Goal: Find contact information: Find contact information

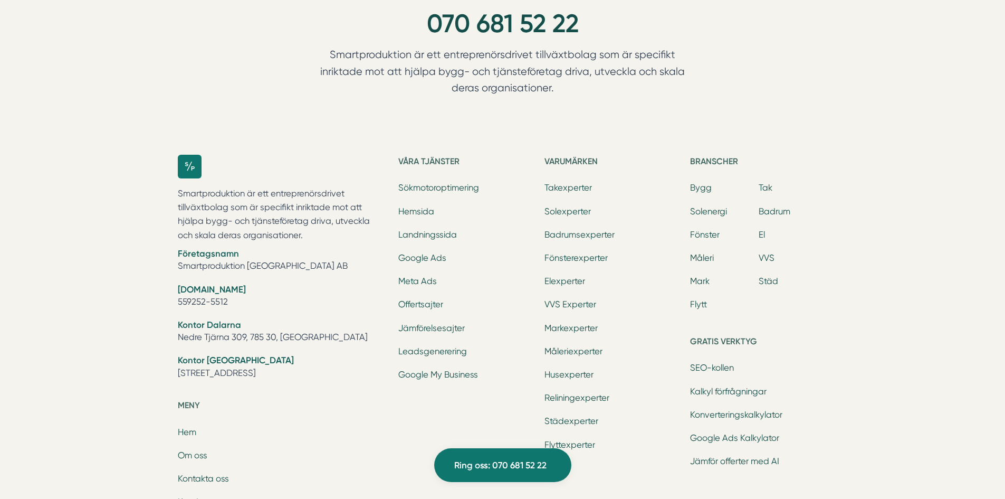
scroll to position [3272, 0]
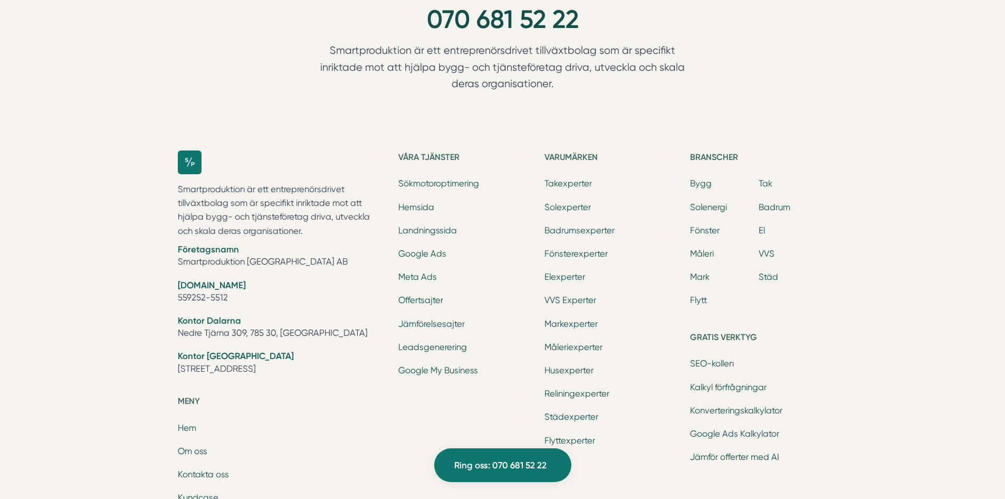
drag, startPoint x: 173, startPoint y: 367, endPoint x: 257, endPoint y: 369, distance: 84.4
click at [257, 369] on div "Smartproduktion är ett entreprenörsdrivet tillväxtbolag som är specifikt inrikt…" at bounding box center [502, 416] width 675 height 565
copy li "[STREET_ADDRESS]"
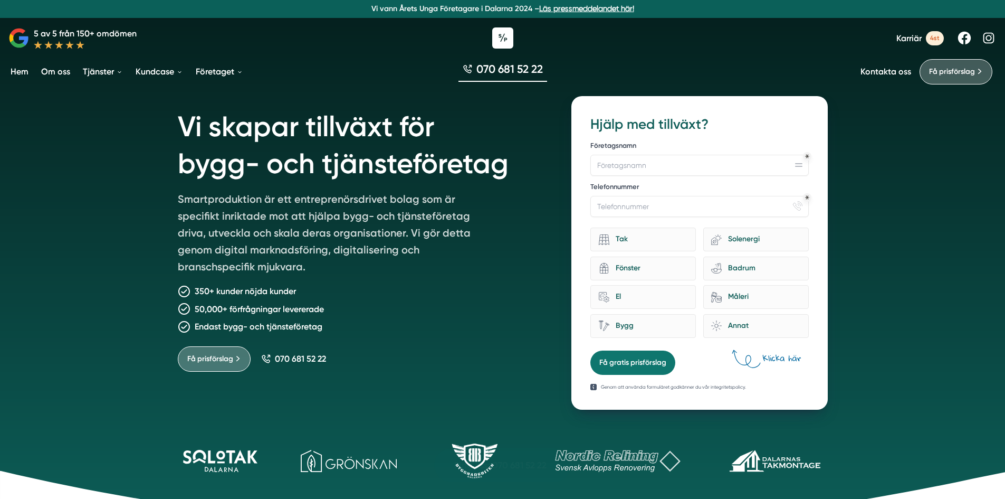
scroll to position [0, 0]
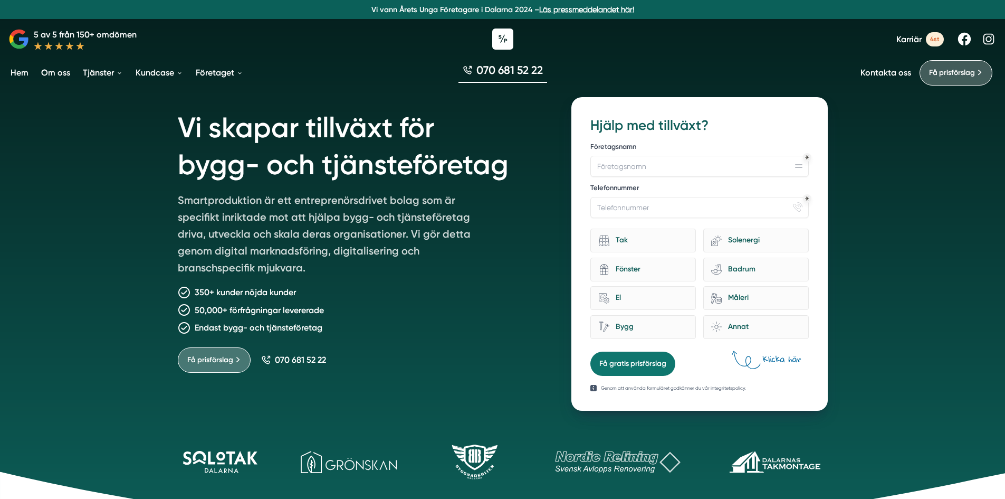
click at [54, 72] on link "Om oss" at bounding box center [55, 72] width 33 height 27
